Goal: Task Accomplishment & Management: Manage account settings

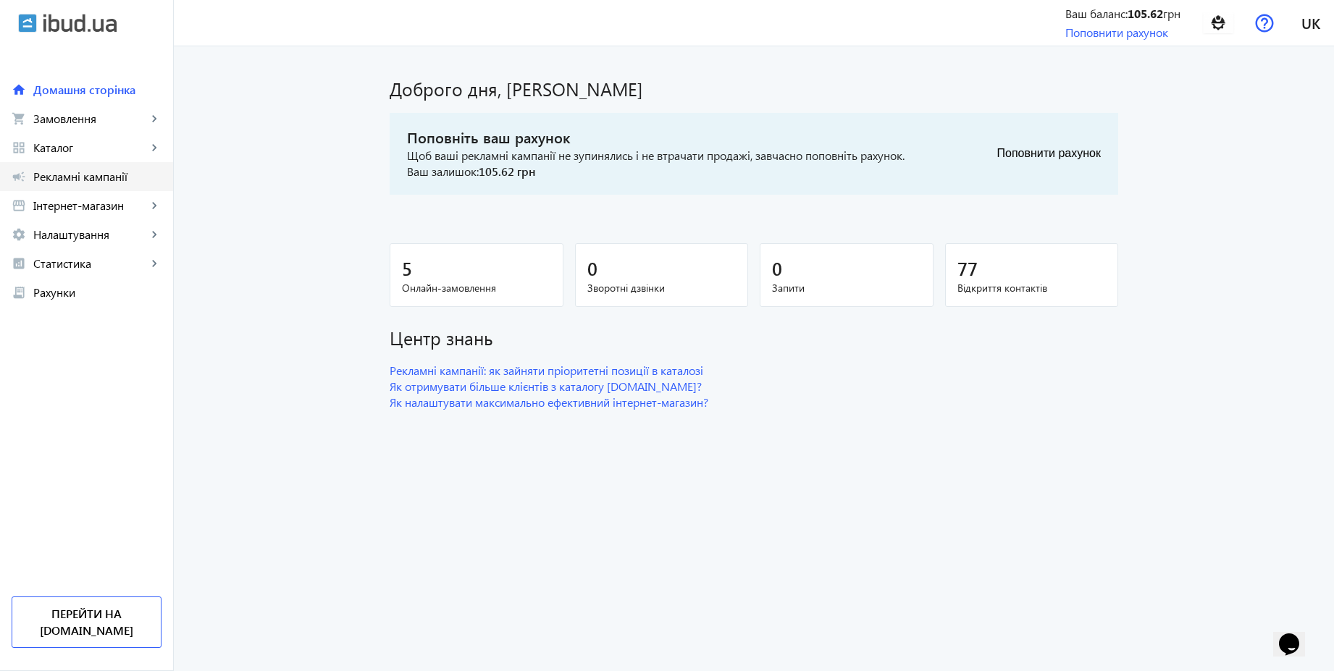
click at [106, 178] on span "Рекламні кампанії" at bounding box center [97, 176] width 128 height 14
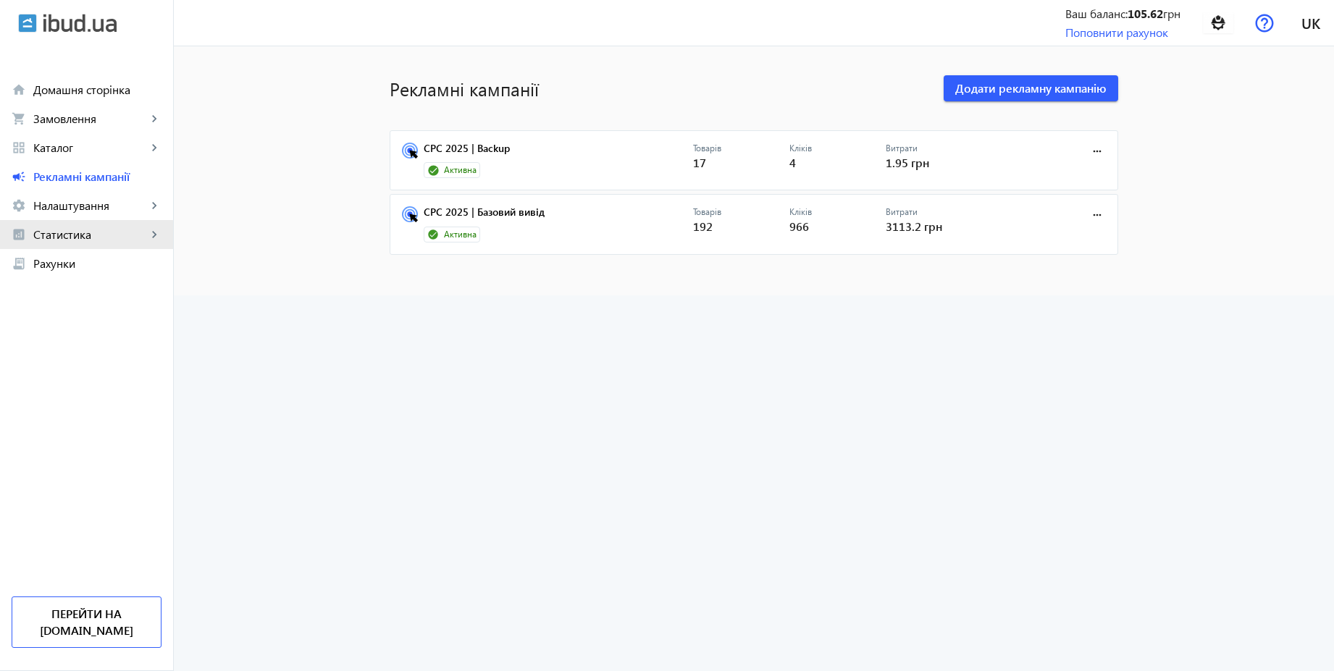
click at [83, 237] on span "Статистика" at bounding box center [90, 234] width 114 height 14
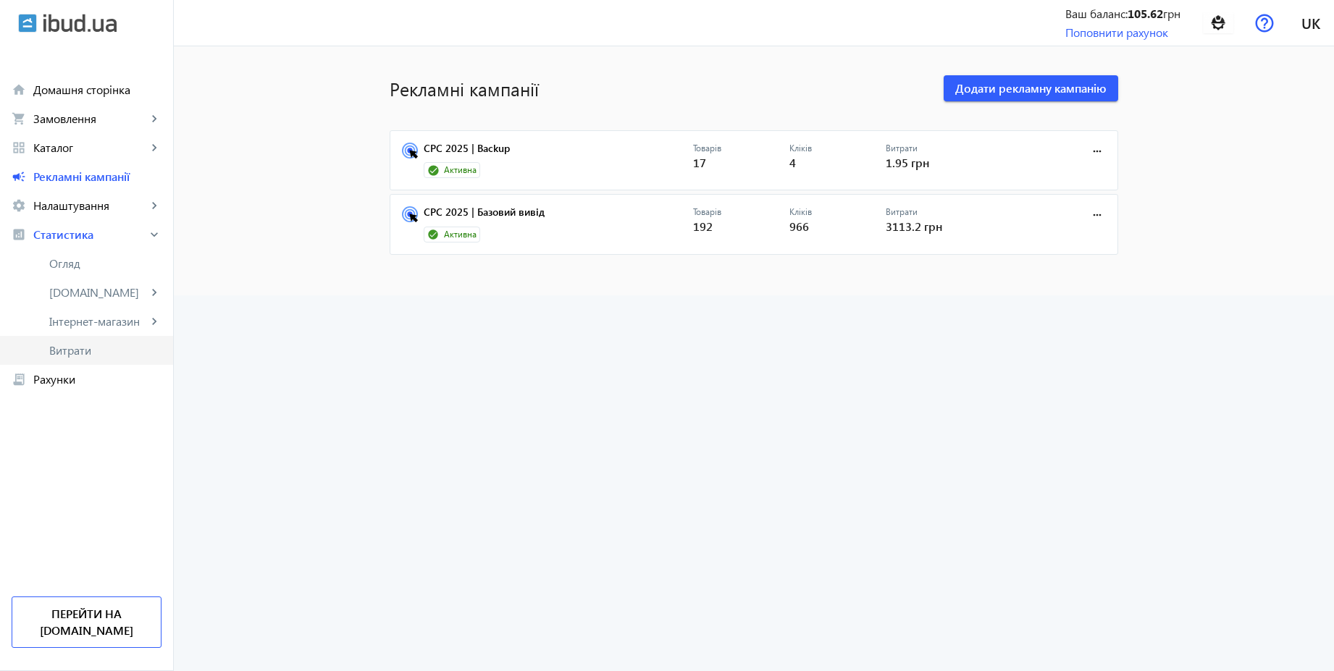
click at [91, 350] on span "Витрати" at bounding box center [105, 350] width 112 height 14
